Goal: Entertainment & Leisure: Consume media (video, audio)

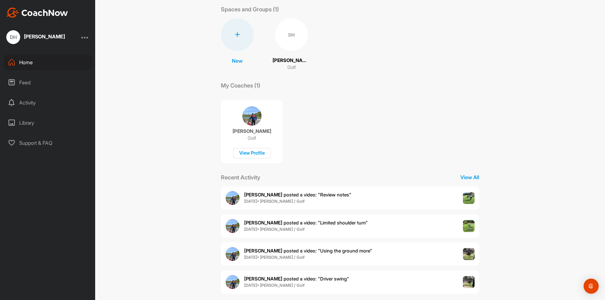
scroll to position [40, 0]
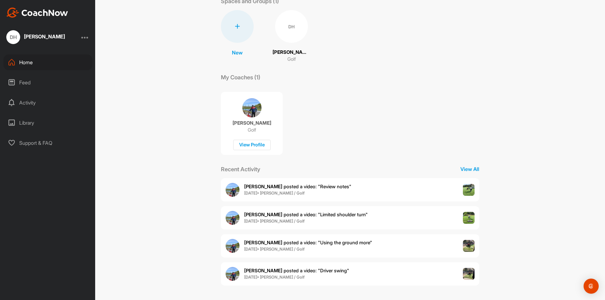
click at [270, 216] on span "[PERSON_NAME] posted a video : " Limited shoulder turn "" at bounding box center [306, 215] width 124 height 6
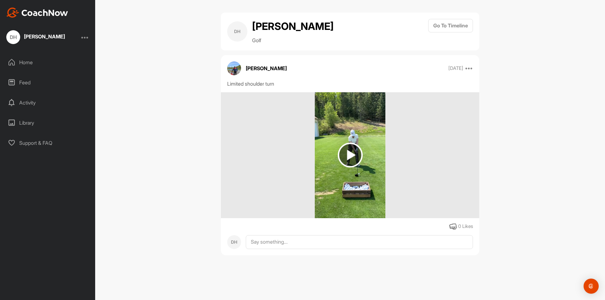
click at [346, 154] on img at bounding box center [350, 155] width 25 height 25
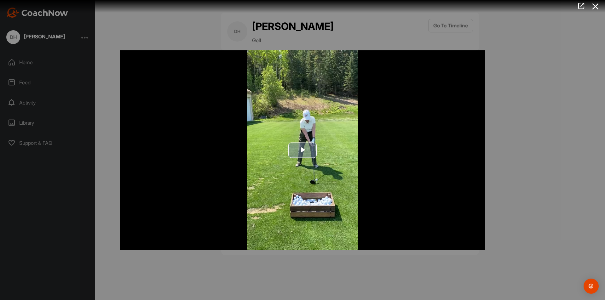
click at [303, 150] on span "Video Player" at bounding box center [303, 150] width 0 height 0
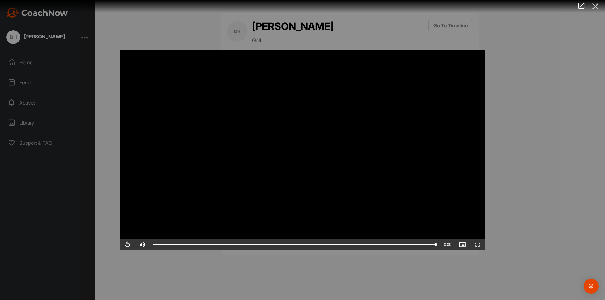
click at [596, 6] on icon at bounding box center [595, 7] width 14 height 12
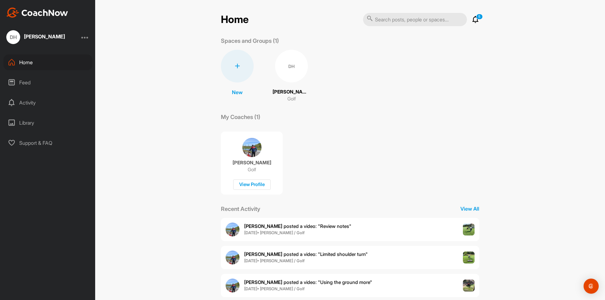
click at [289, 227] on span "[PERSON_NAME] posted a video : " Review notes "" at bounding box center [297, 226] width 107 height 6
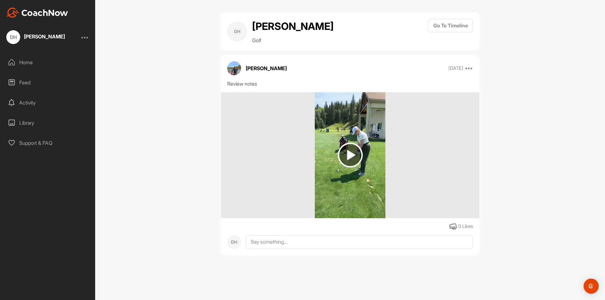
click at [350, 156] on img at bounding box center [350, 155] width 25 height 25
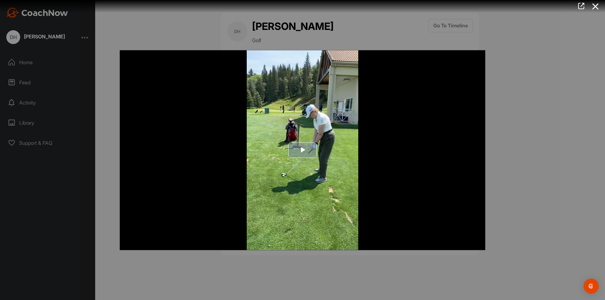
click at [303, 150] on span "Video Player" at bounding box center [303, 150] width 0 height 0
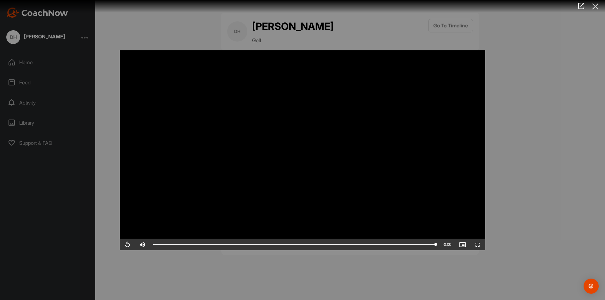
click at [595, 8] on icon at bounding box center [595, 7] width 14 height 12
